Goal: Find specific page/section: Find specific page/section

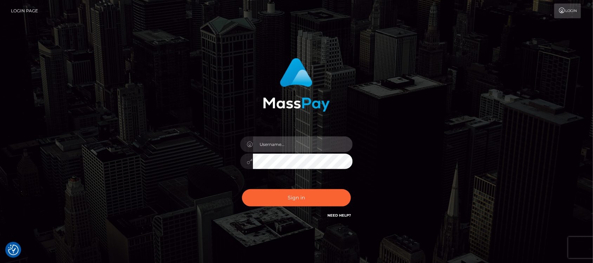
type input "hello.feetfinder"
click at [305, 141] on input "hello.feetfinder" at bounding box center [303, 144] width 100 height 16
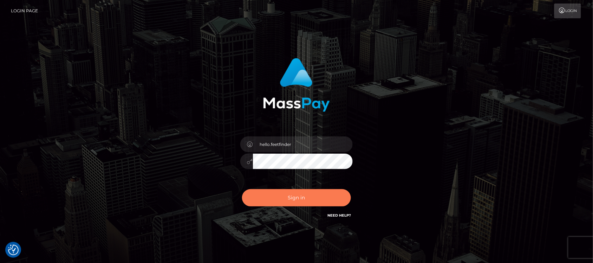
click at [308, 196] on button "Sign in" at bounding box center [296, 197] width 109 height 17
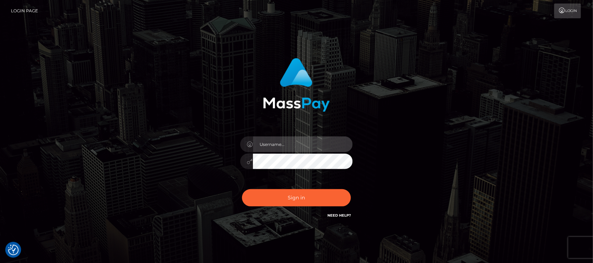
type input "hello.feetfinder"
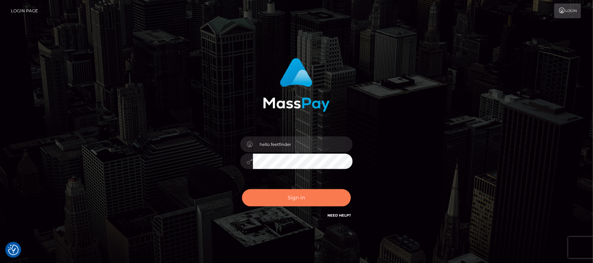
click at [313, 198] on button "Sign in" at bounding box center [296, 197] width 109 height 17
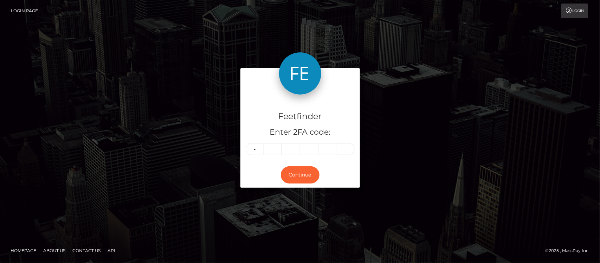
type input "7"
type input "2"
type input "1"
type input "7"
type input "2"
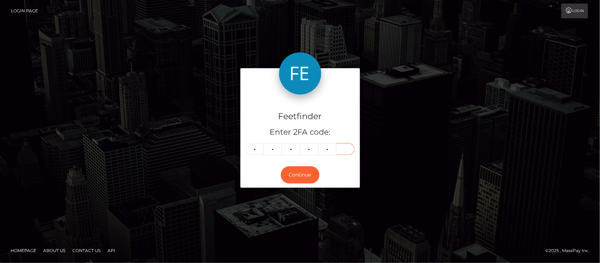
type input "0"
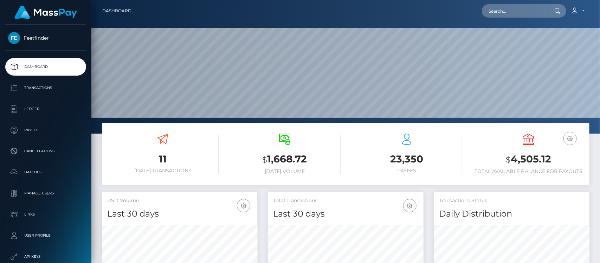
scroll to position [124, 155]
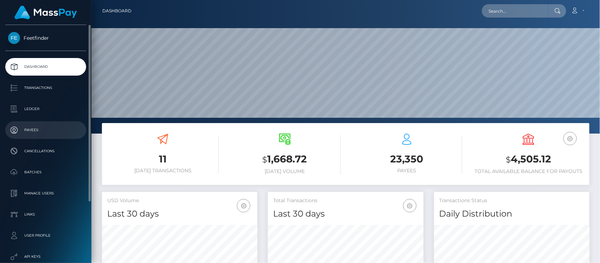
click at [52, 129] on p "Payees" at bounding box center [45, 130] width 75 height 11
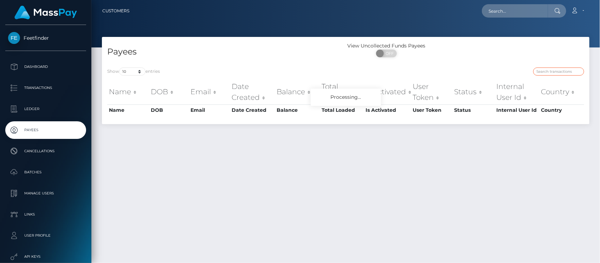
click at [549, 74] on input "search" at bounding box center [558, 71] width 51 height 8
paste input "d932cc4f-7f49-11f0-8023-0266f44cc279"
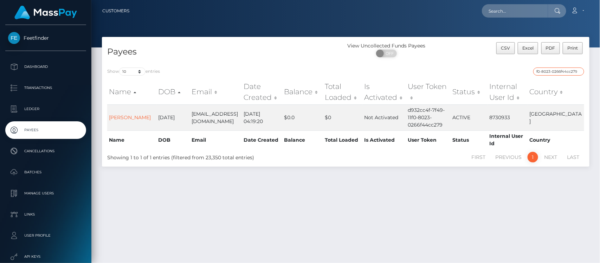
type input "d932cc4f-7f49-11f0-8023-0266f44cc279"
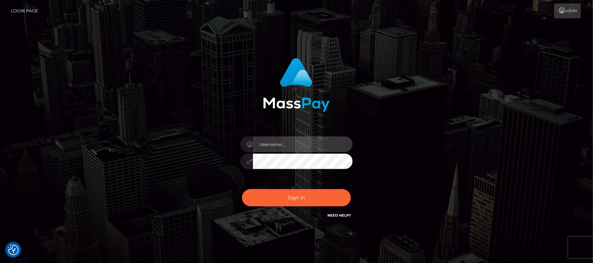
type input "hello.feetfinder"
click at [316, 145] on input "hello.feetfinder" at bounding box center [303, 144] width 100 height 16
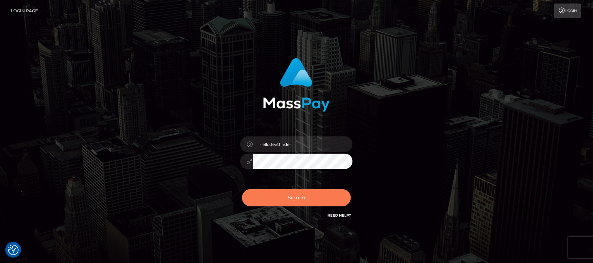
click at [312, 201] on button "Sign in" at bounding box center [296, 197] width 109 height 17
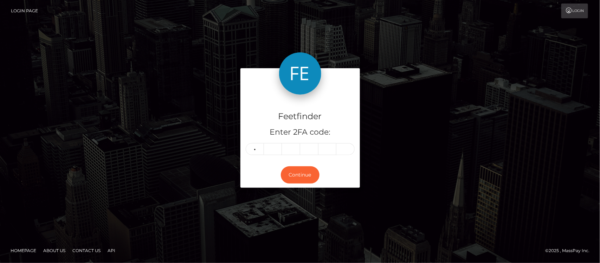
type input "3"
type input "2"
type input "3"
type input "8"
type input "1"
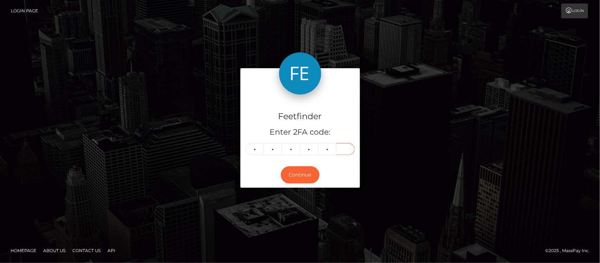
type input "3"
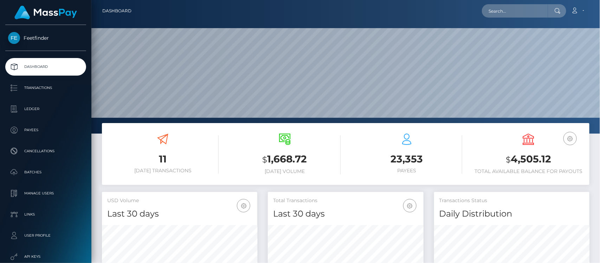
scroll to position [124, 155]
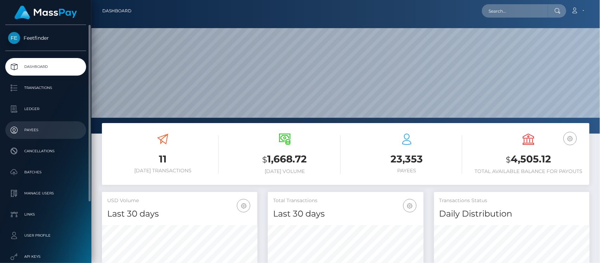
click at [33, 132] on p "Payees" at bounding box center [45, 130] width 75 height 11
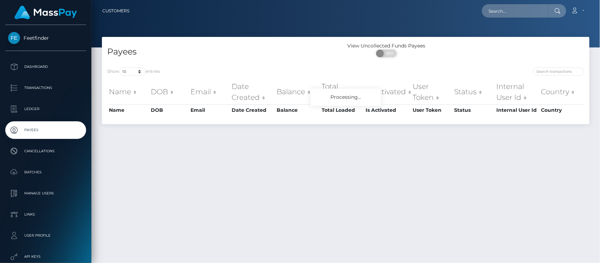
click at [565, 64] on div "Show 10 25 50 100 250 entries Name DOB Email Date Created Balance Total Loaded …" at bounding box center [346, 93] width 488 height 62
click at [563, 69] on input "search" at bounding box center [558, 71] width 51 height 8
paste input "d932cc4f-7f49-11f0-8023-0266f44cc279"
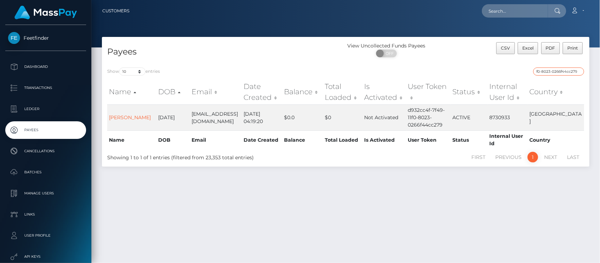
type input "d932cc4f-7f49-11f0-8023-0266f44cc279"
